Goal: Task Accomplishment & Management: Manage account settings

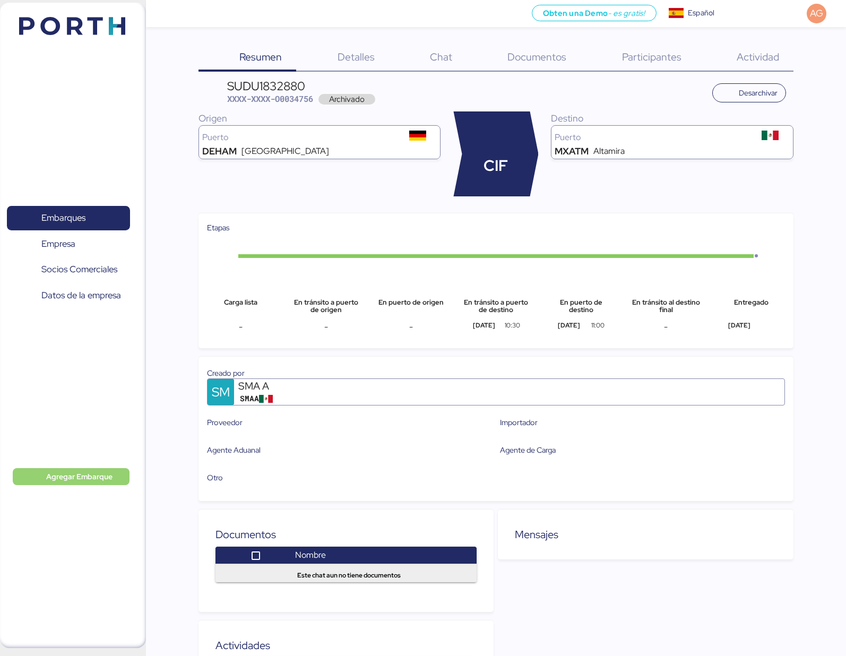
click at [101, 476] on span "Agregar Embarque" at bounding box center [79, 476] width 66 height 13
click at [96, 495] on div "Añadir Embarque manualmente" at bounding box center [74, 494] width 105 height 15
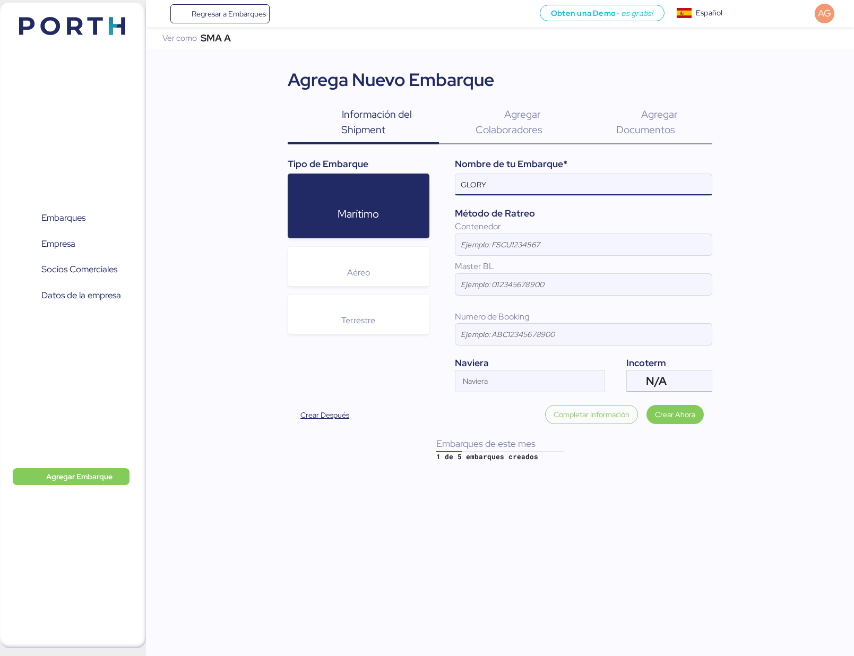
type input "GLORY"
click at [465, 249] on input at bounding box center [583, 244] width 256 height 21
click at [484, 246] on input at bounding box center [583, 244] width 256 height 21
paste input "TTNU8075642"
type input "TTNU8075642"
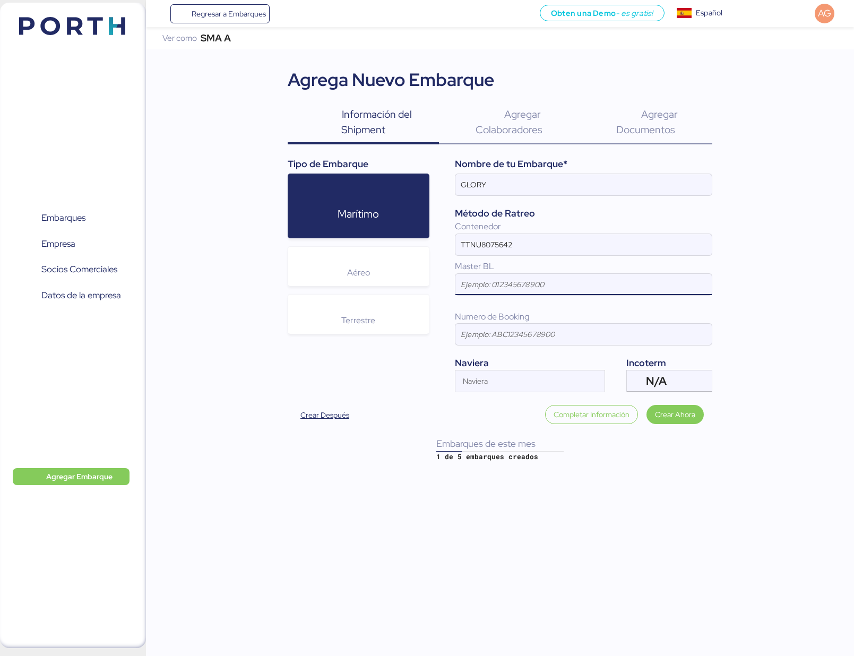
click at [474, 291] on input at bounding box center [583, 284] width 256 height 21
paste input "SHSHZLO25100315"
type input "SHSHZLO25100315"
click at [472, 383] on input "Naviera" at bounding box center [520, 384] width 130 height 13
type input "COSCO"
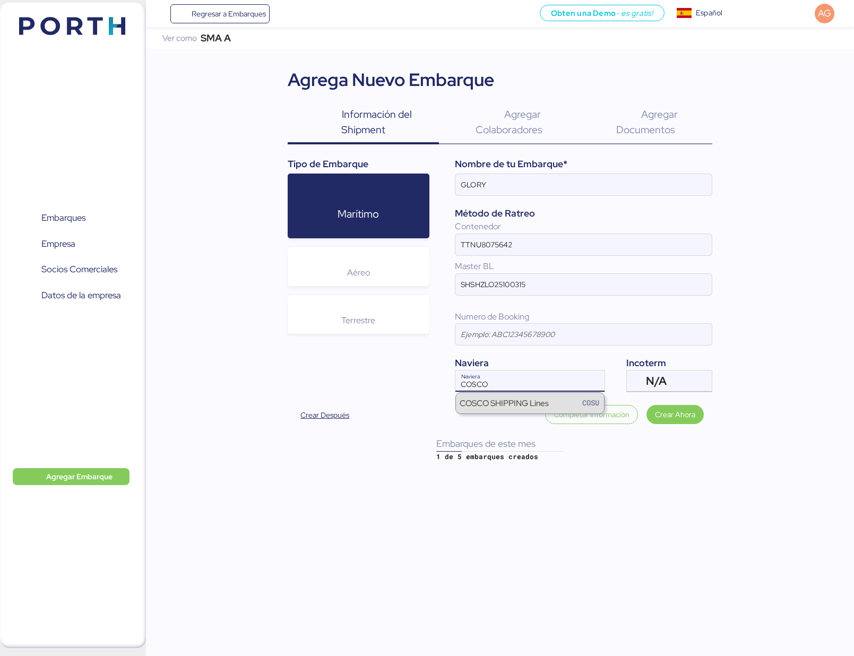
click at [529, 400] on div "COSCO SHIPPING Lines" at bounding box center [504, 403] width 89 height 12
click at [672, 378] on div "N/A" at bounding box center [668, 381] width 44 height 21
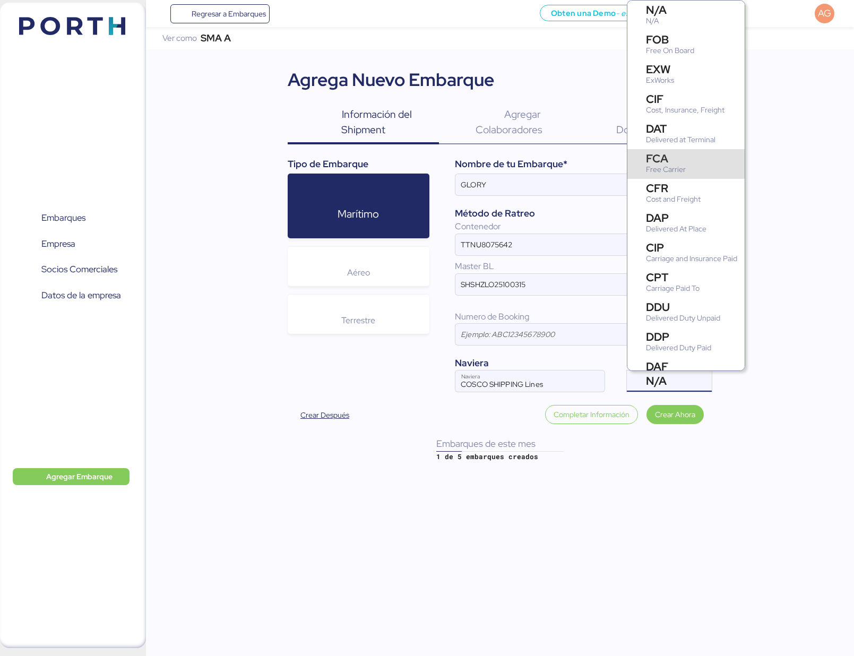
click at [673, 160] on div "FCA" at bounding box center [666, 158] width 40 height 11
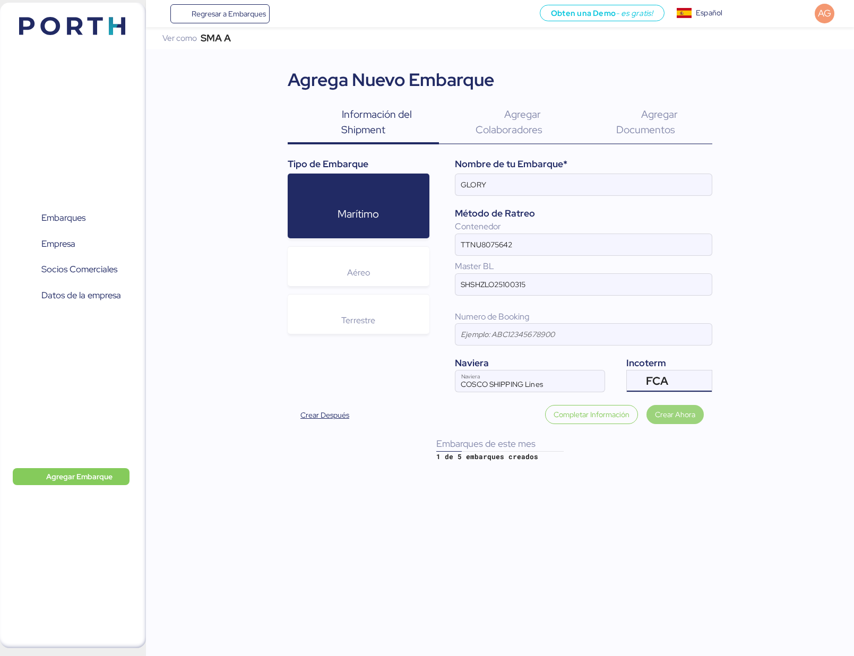
click at [681, 413] on span "Crear Ahora" at bounding box center [675, 414] width 40 height 13
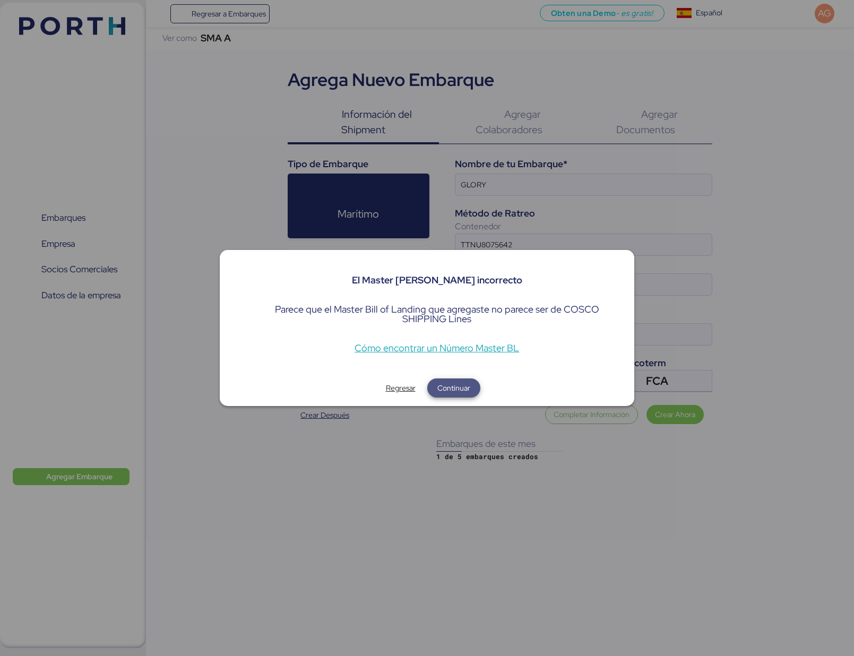
click at [464, 389] on span "Continuar" at bounding box center [453, 388] width 33 height 13
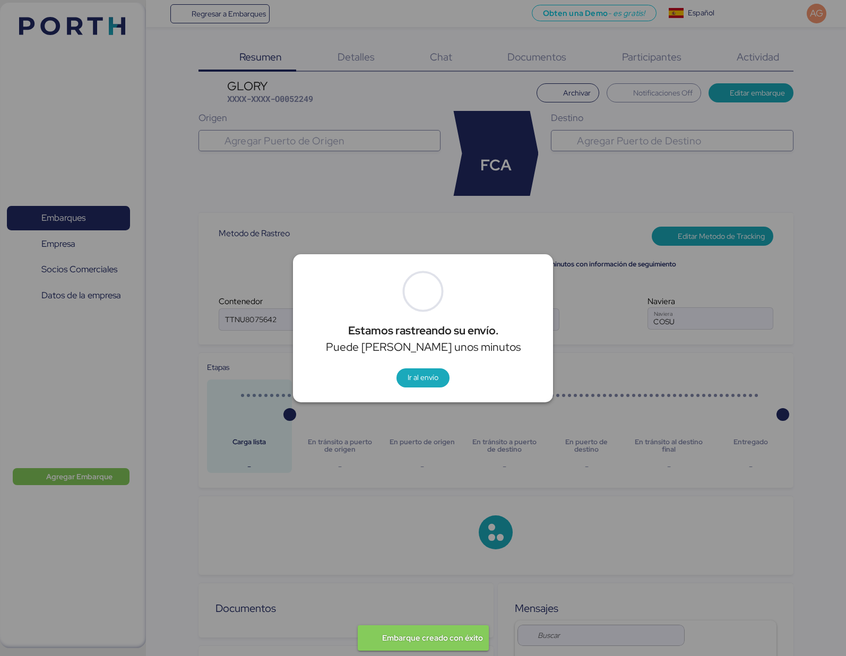
type input "COSCO SHIPPING Lines"
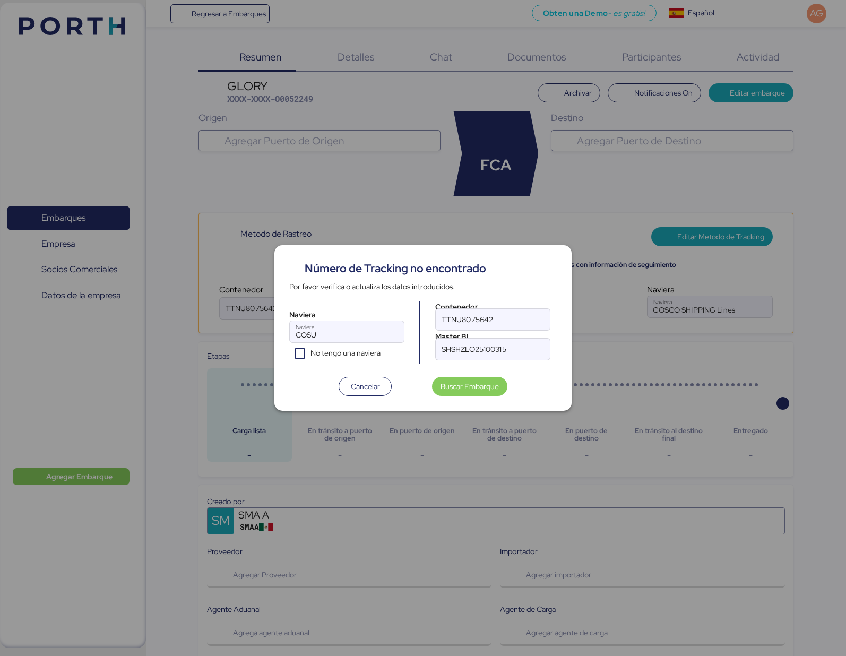
type input "COSCO SHIPPING Lines"
click at [355, 380] on span "Cancelar" at bounding box center [365, 386] width 29 height 13
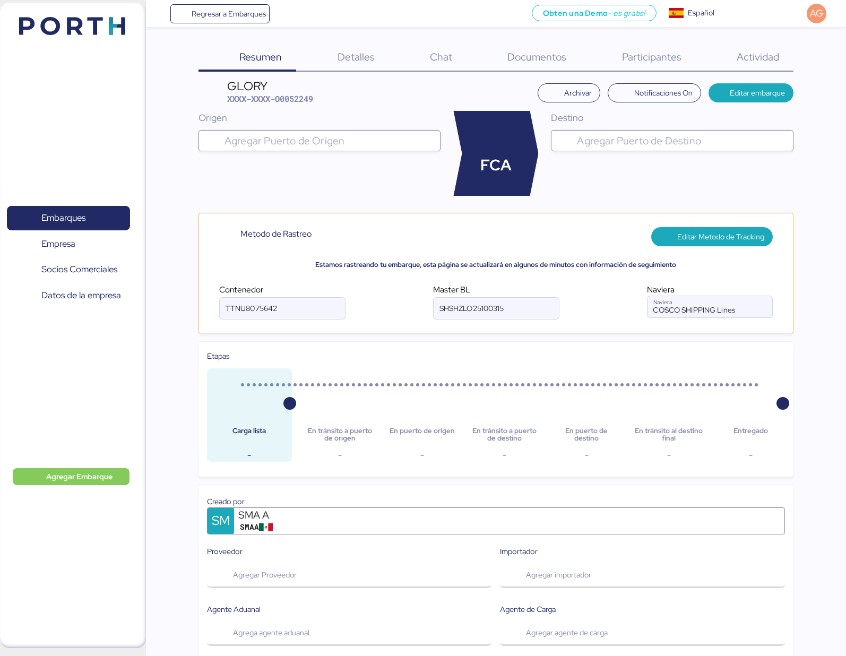
click at [343, 145] on input "search" at bounding box center [329, 140] width 214 height 13
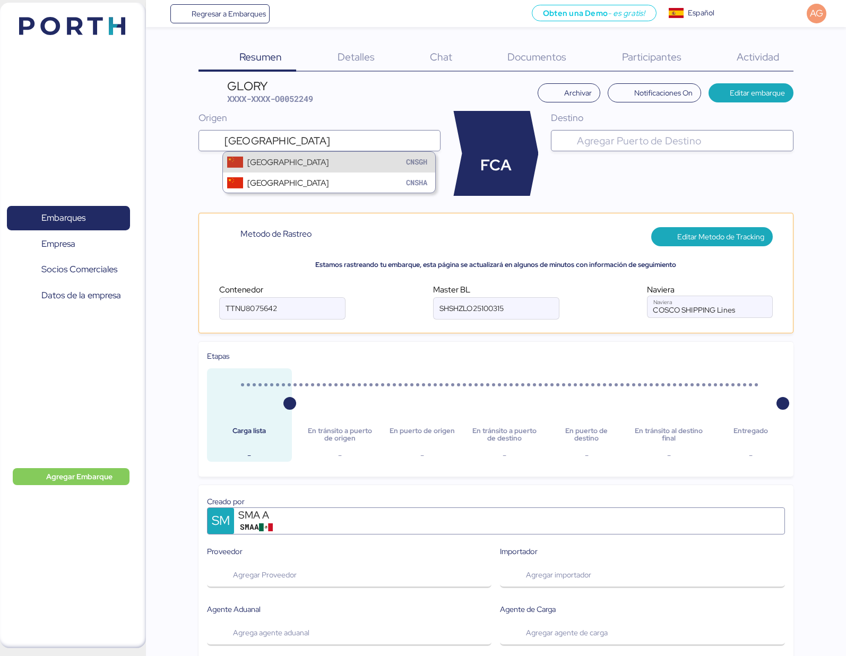
type input "[GEOGRAPHIC_DATA]"
click at [355, 162] on div "Shanghai CNSGH" at bounding box center [329, 162] width 213 height 20
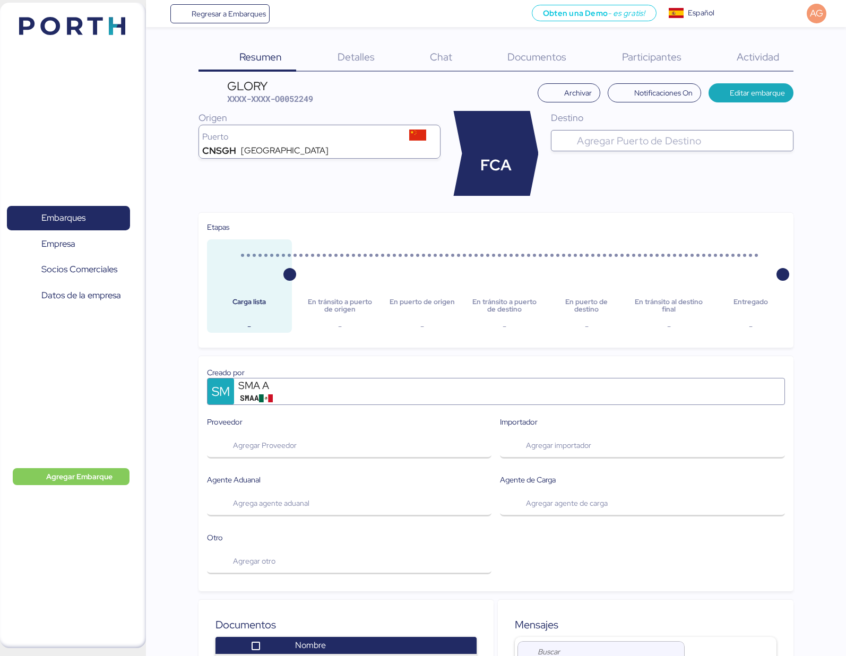
click at [606, 133] on div at bounding box center [682, 140] width 214 height 21
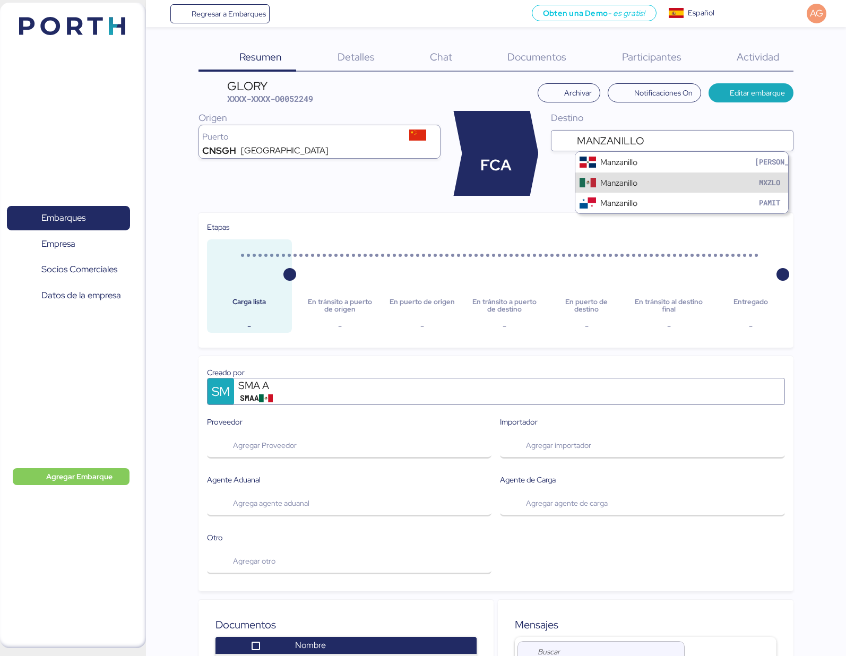
type input "MANZANILLO"
click at [654, 180] on div "Manzanillo MXZLO" at bounding box center [681, 183] width 213 height 20
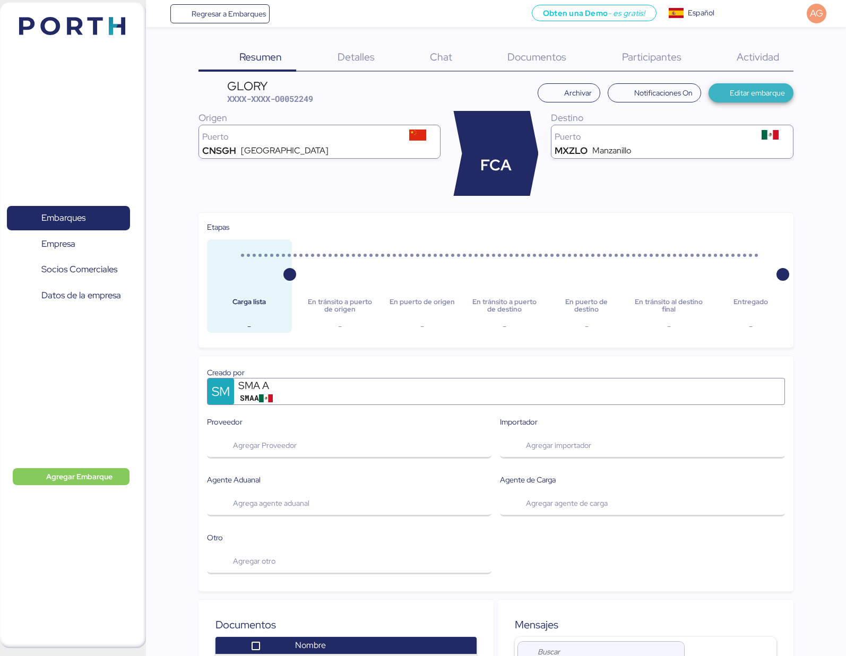
click at [738, 91] on span "Editar embarque" at bounding box center [757, 93] width 55 height 13
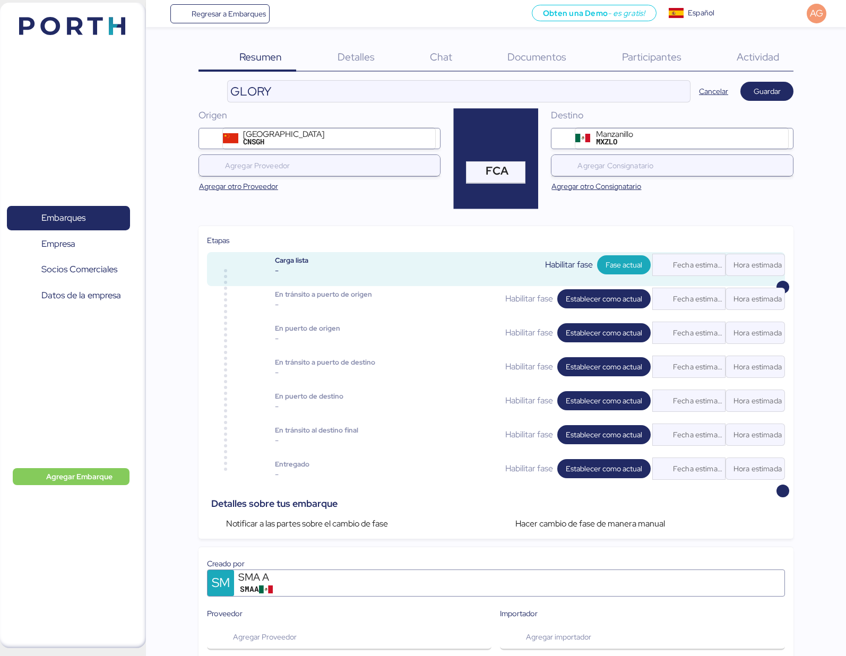
click at [360, 53] on span "Detalles" at bounding box center [356, 57] width 37 height 14
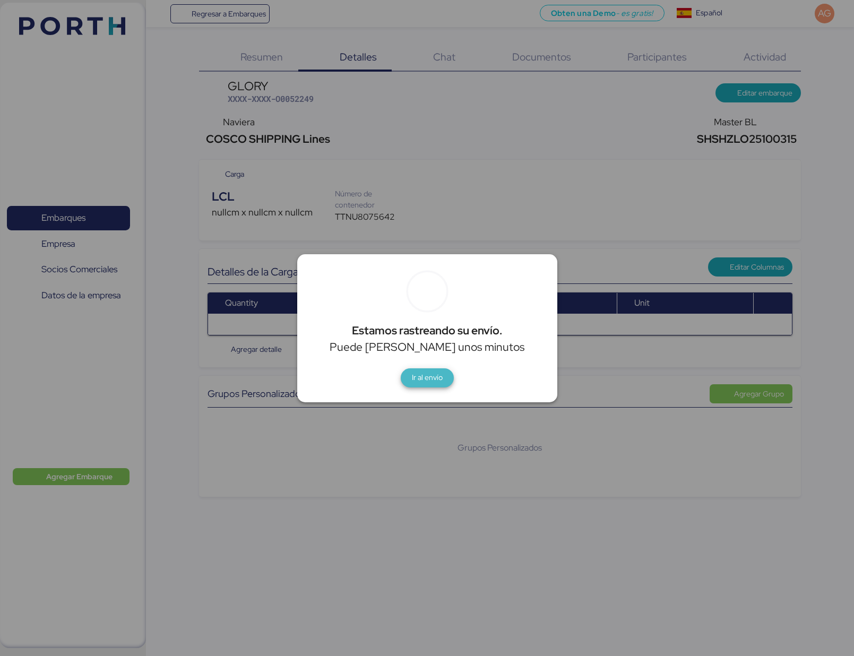
click at [423, 384] on span "Ir al envío" at bounding box center [427, 378] width 36 height 15
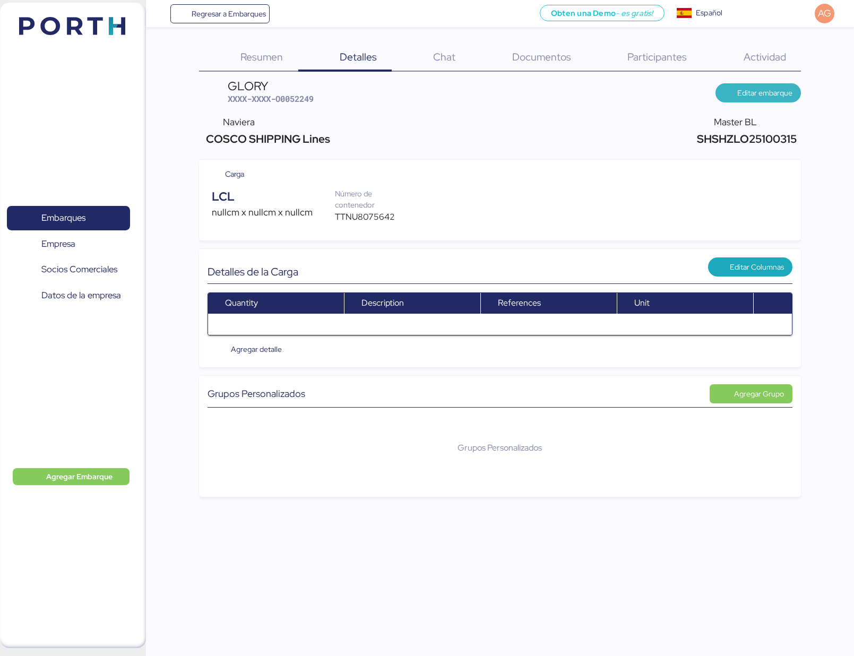
click at [764, 84] on span "Editar embarque" at bounding box center [758, 92] width 85 height 19
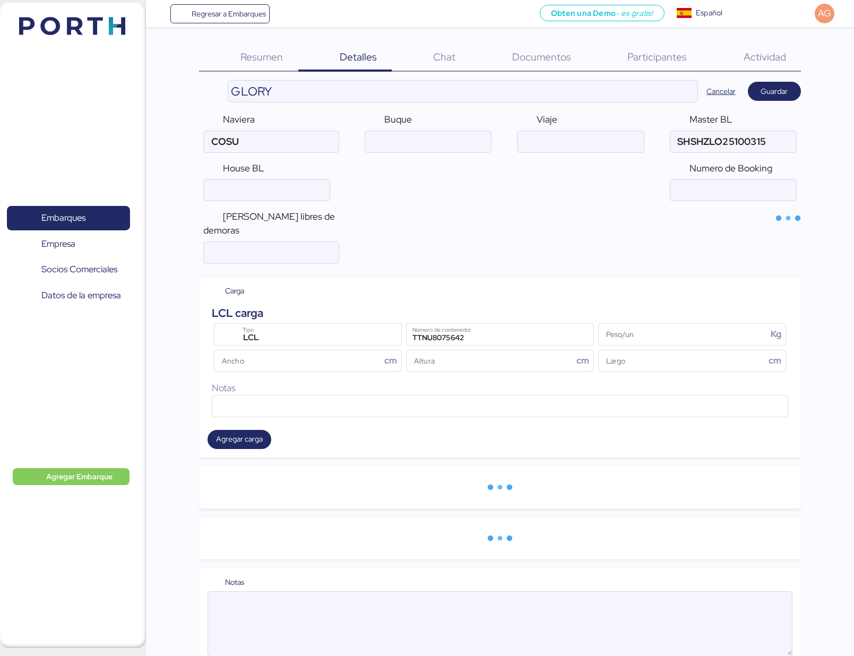
type input "COSCO SHIPPING Lines"
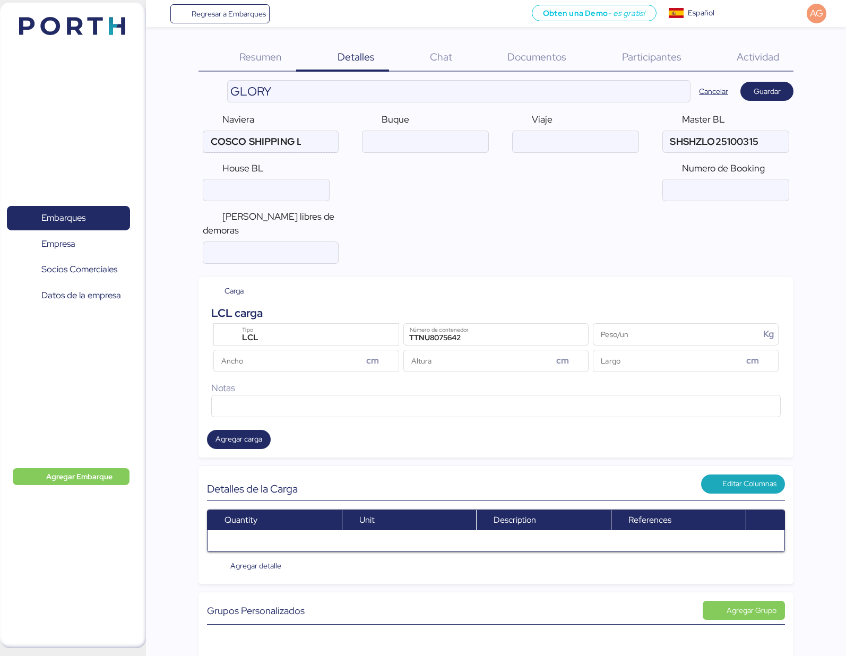
click at [305, 141] on input "COSCO SHIPPING Lines" at bounding box center [255, 141] width 105 height 21
click at [377, 141] on input "ocean" at bounding box center [418, 141] width 126 height 21
click at [385, 142] on input "ocean" at bounding box center [418, 141] width 126 height 21
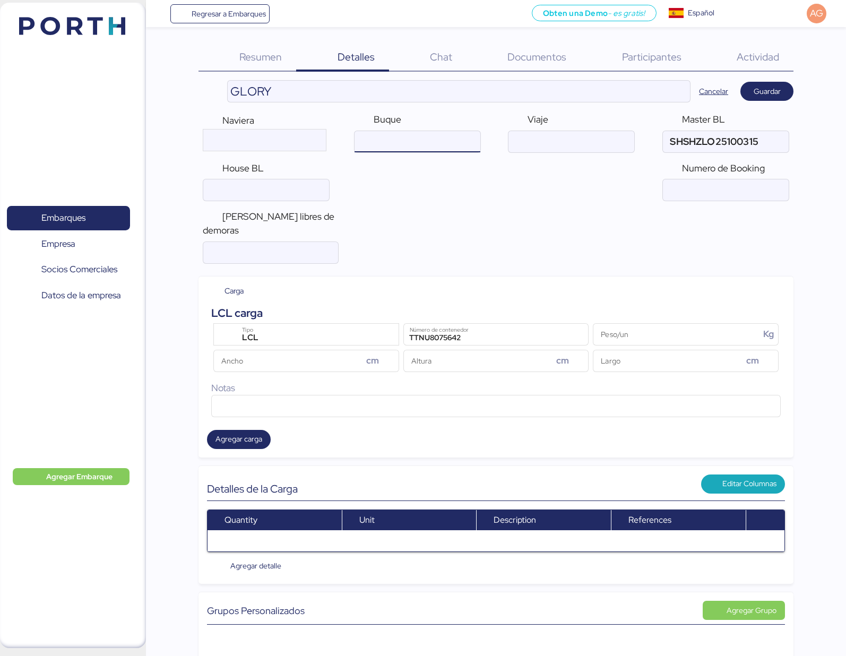
paste input "COSCO ASHDOD"
type input "COSCO ASHDOD"
click at [526, 140] on input "ocean" at bounding box center [572, 141] width 126 height 21
paste input "090E"
type input "090E"
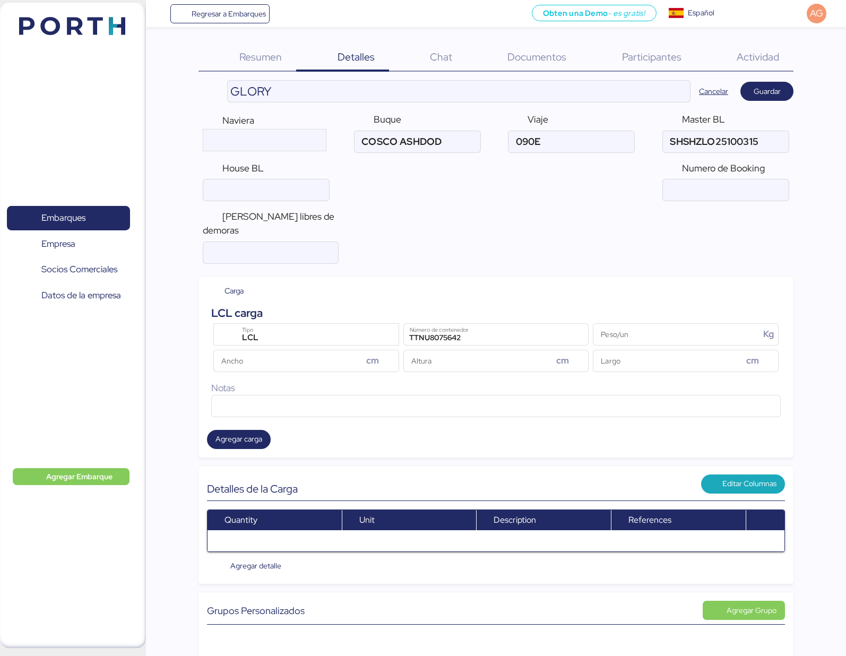
click at [398, 219] on div "[PERSON_NAME] libres de demoras" at bounding box center [496, 236] width 595 height 63
click at [700, 190] on input "ocean" at bounding box center [726, 189] width 126 height 21
type input "6430448570"
click at [711, 224] on div "[PERSON_NAME] libres de demoras" at bounding box center [496, 236] width 595 height 63
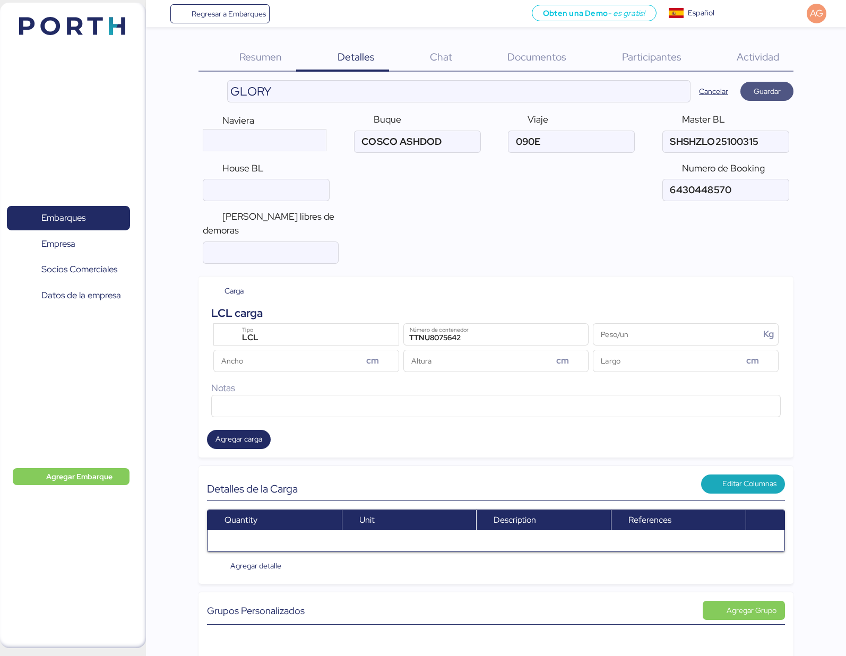
click at [759, 93] on span "Guardar" at bounding box center [767, 91] width 27 height 13
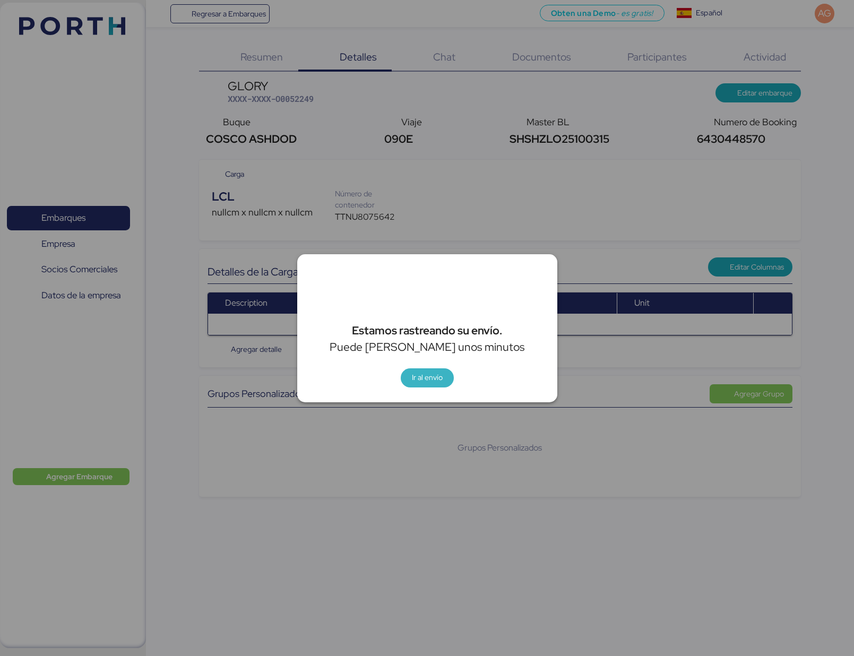
click at [425, 378] on span "Ir al envío" at bounding box center [427, 377] width 31 height 13
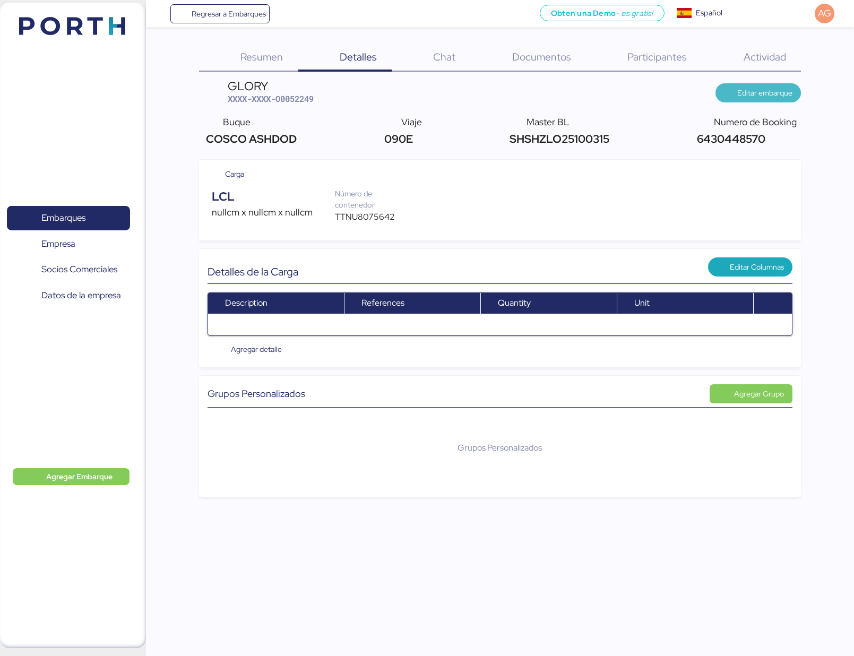
click at [779, 93] on span "Editar embarque" at bounding box center [764, 93] width 55 height 13
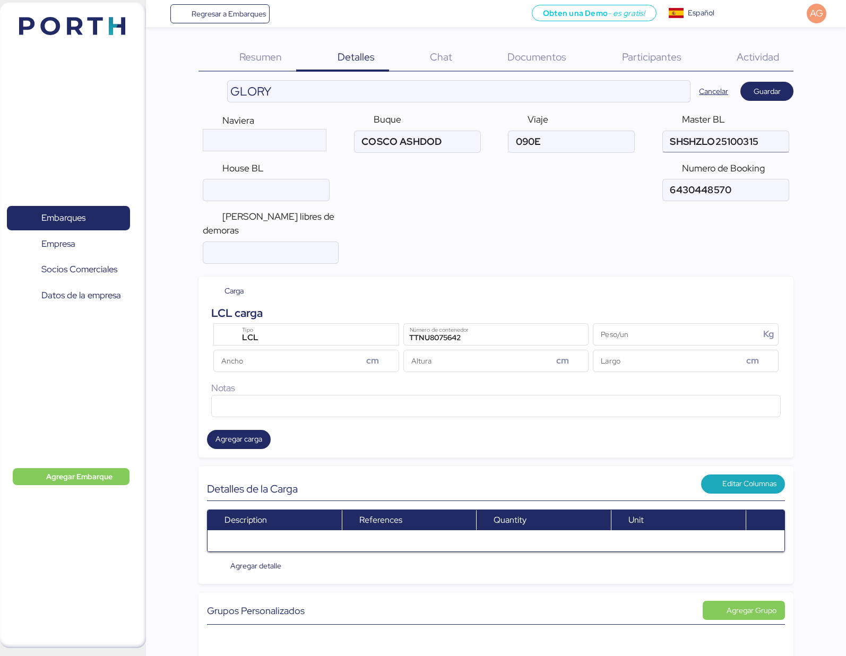
click at [697, 144] on input "ocean" at bounding box center [726, 141] width 126 height 21
paste input "COSU6430448570"
type input "COSU6430448570"
click at [603, 205] on div "[PERSON_NAME] libres de demoras" at bounding box center [496, 236] width 595 height 63
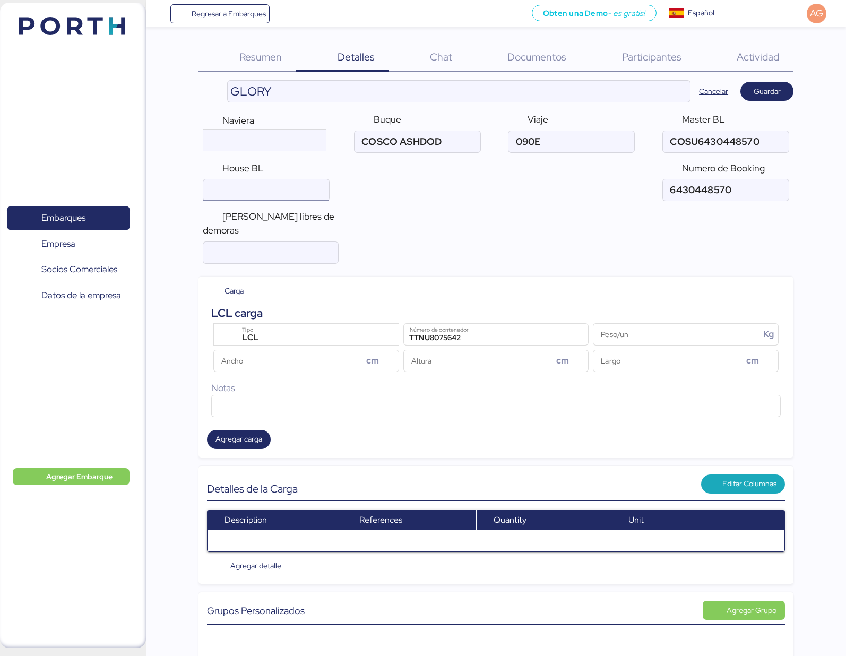
click at [254, 188] on input "ocean" at bounding box center [266, 189] width 126 height 21
paste input "SHSHZLO25100315"
type input "SHSHZLO25100315"
click at [535, 227] on div "[PERSON_NAME] libres de demoras" at bounding box center [496, 236] width 595 height 63
click at [758, 90] on span "Guardar" at bounding box center [767, 91] width 27 height 13
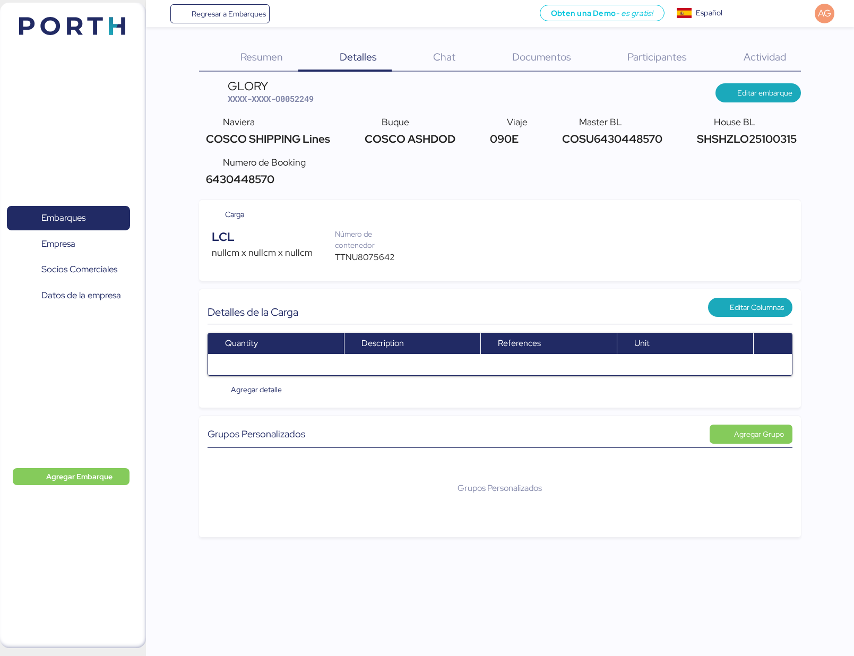
click at [263, 55] on span "Resumen" at bounding box center [261, 57] width 42 height 14
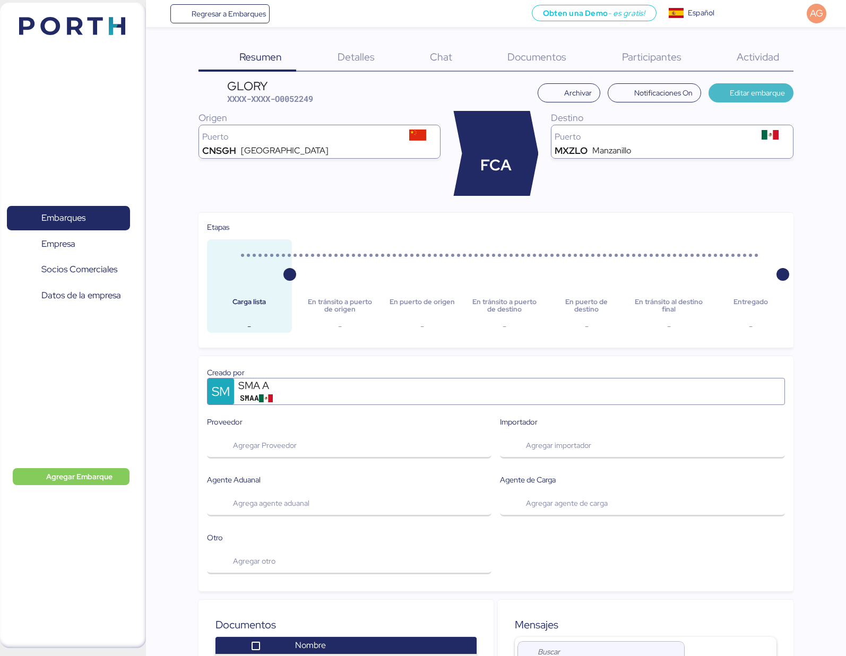
click at [782, 88] on span "Editar embarque" at bounding box center [757, 93] width 55 height 13
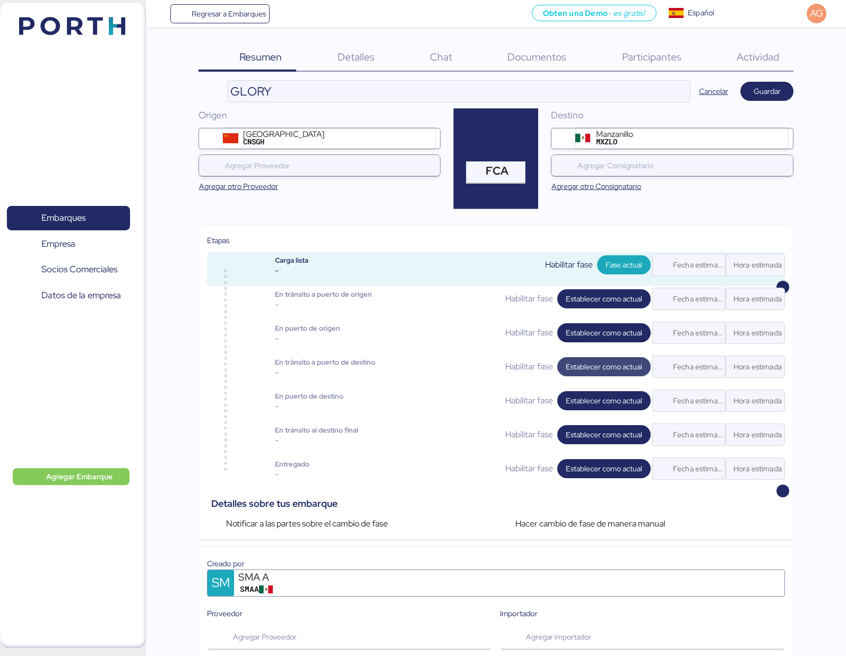
click at [595, 365] on span "Establecer como actual" at bounding box center [604, 366] width 76 height 13
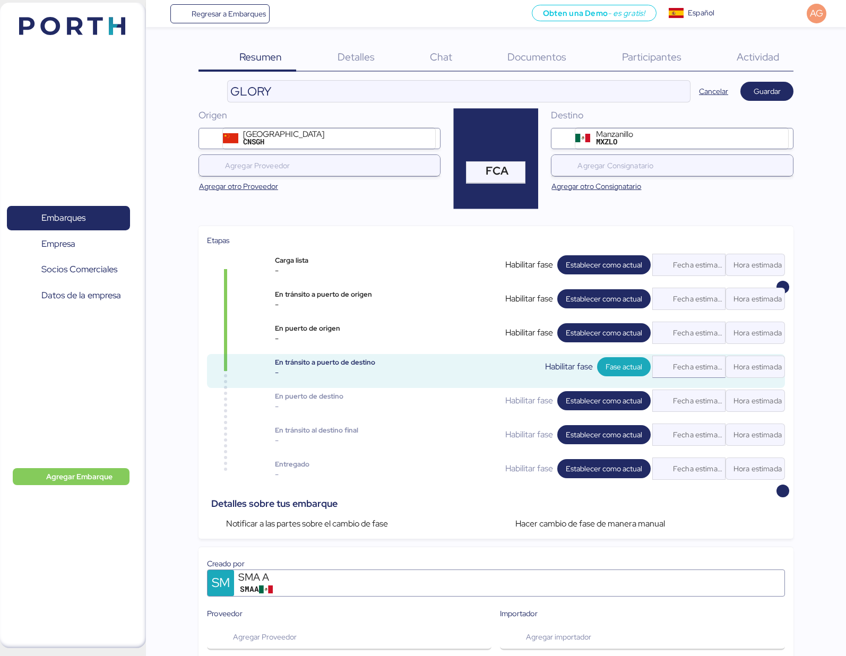
click at [682, 365] on div "Fecha estimada" at bounding box center [695, 366] width 59 height 21
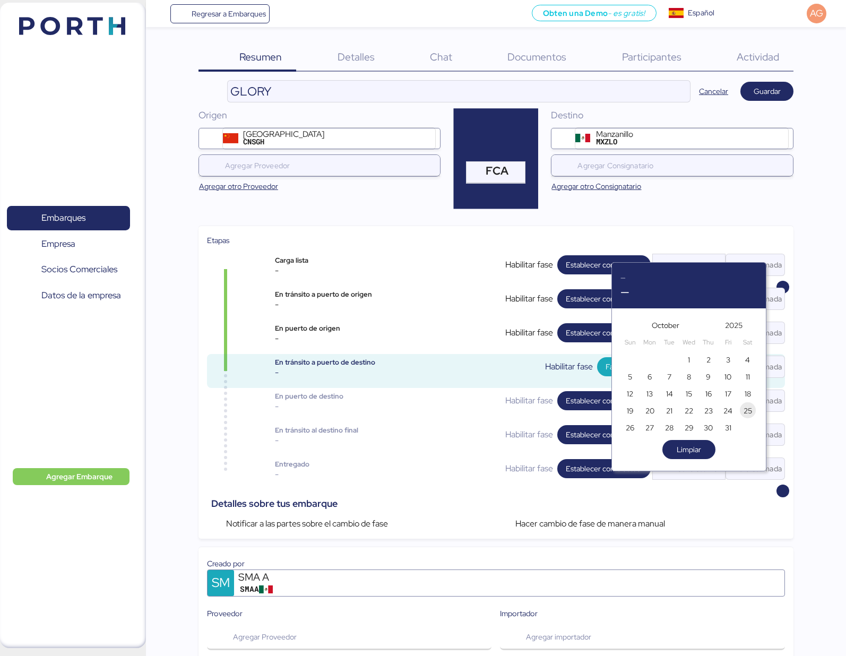
click at [744, 413] on span "25" at bounding box center [748, 411] width 8 height 13
type input "[DATE]"
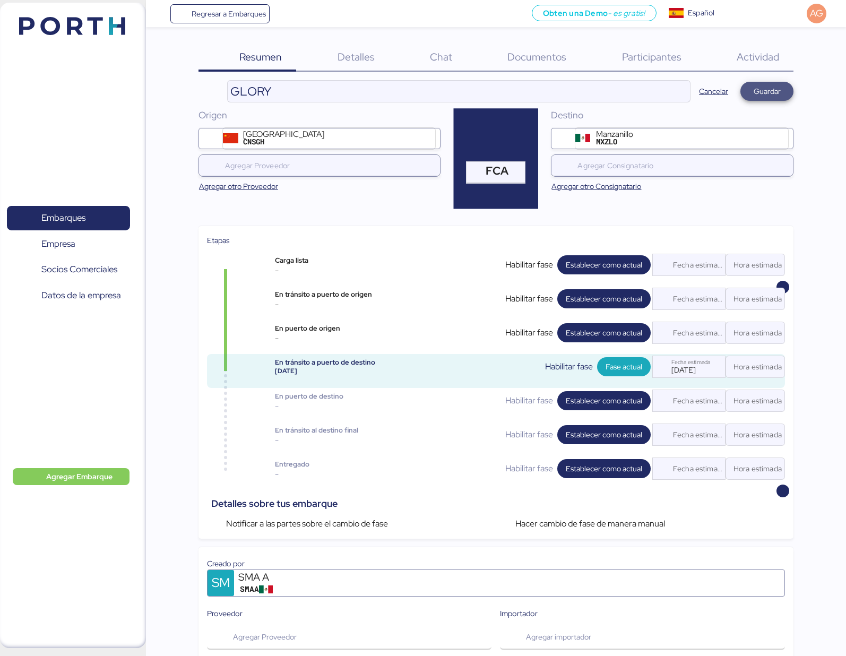
click at [778, 89] on span "Guardar" at bounding box center [767, 91] width 27 height 13
